Goal: Transaction & Acquisition: Purchase product/service

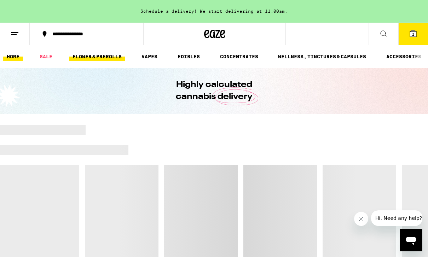
click at [112, 57] on link "FLOWER & PREROLLS" at bounding box center [97, 56] width 56 height 8
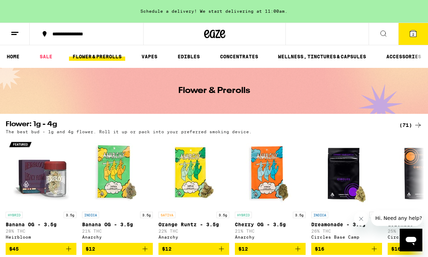
click at [410, 123] on div "(71)" at bounding box center [410, 125] width 23 height 8
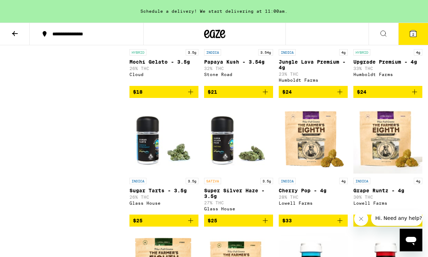
scroll to position [530, 0]
